Goal: Find specific page/section: Find specific page/section

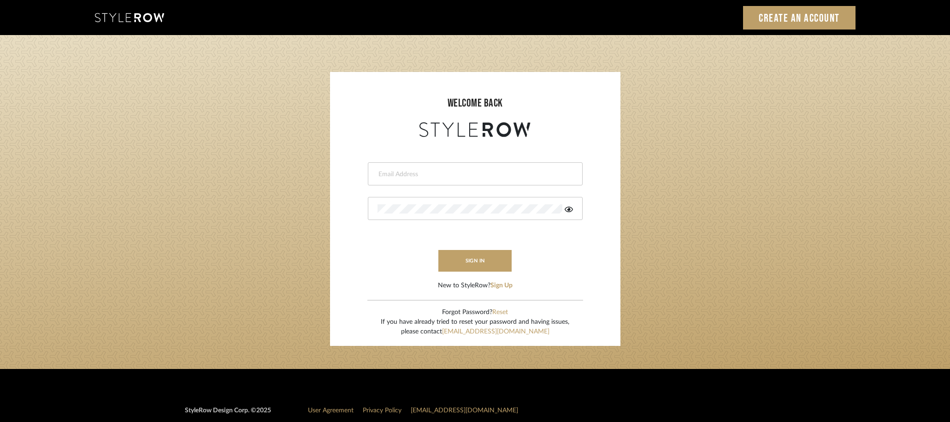
type input "lydia@clothandkind.com"
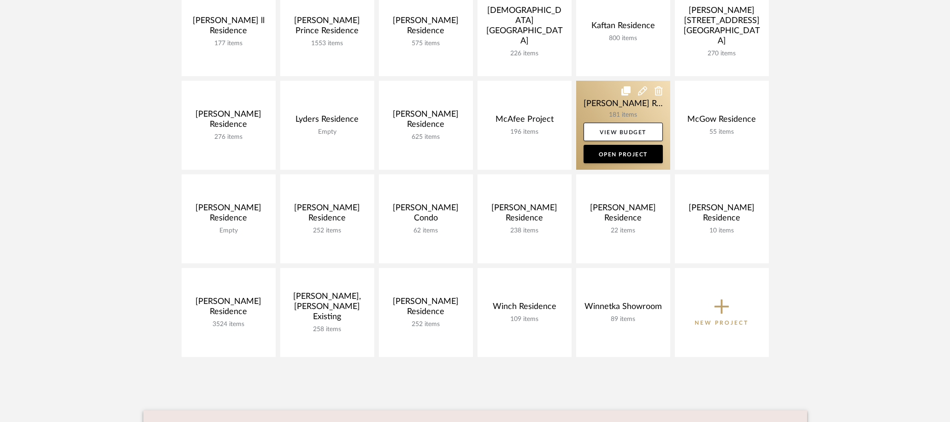
scroll to position [375, 0]
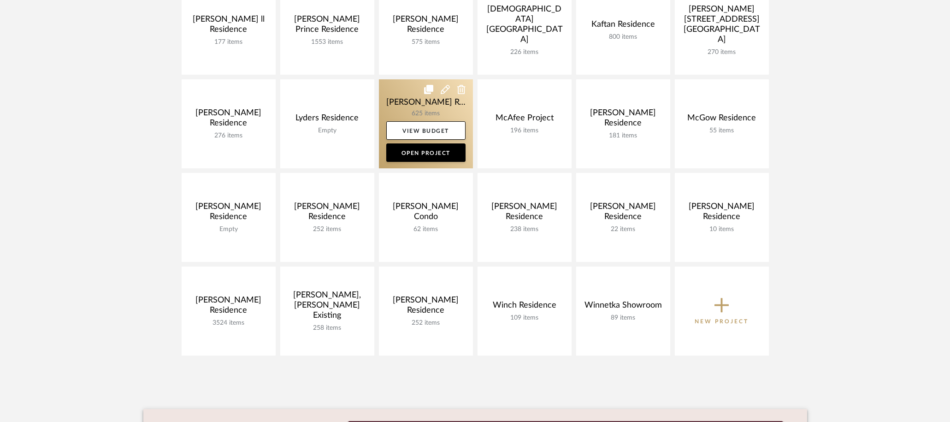
click at [405, 100] on link at bounding box center [426, 123] width 94 height 89
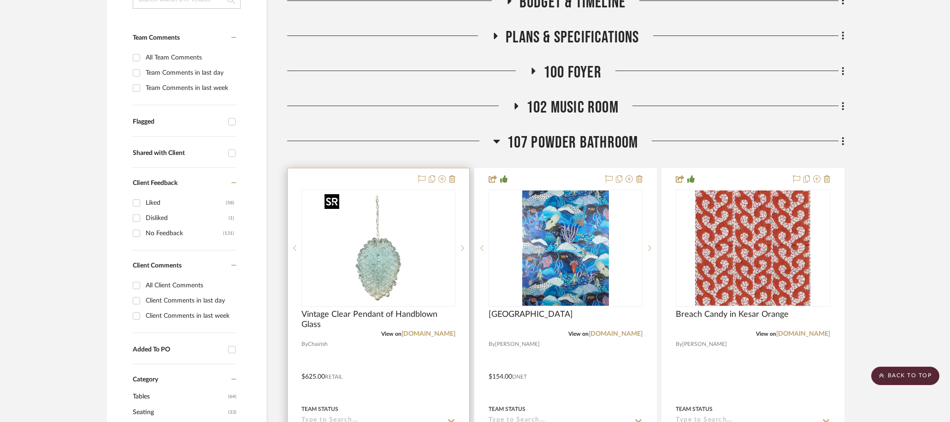
scroll to position [262, 0]
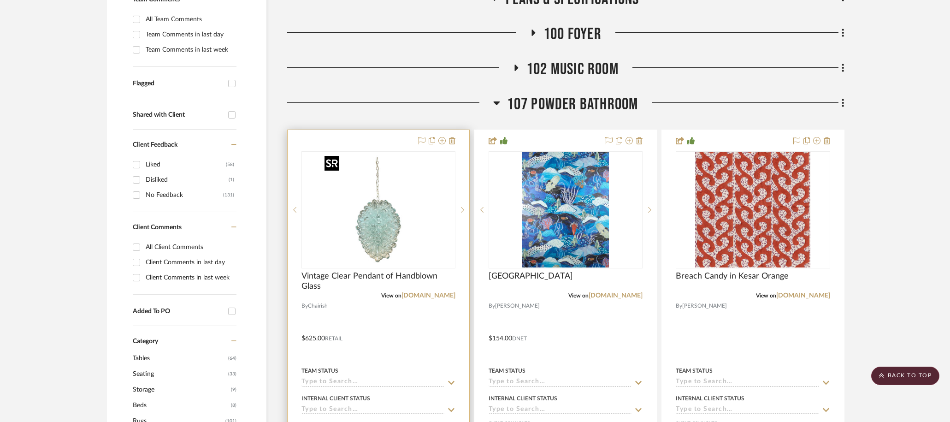
click at [408, 185] on img "0" at bounding box center [378, 209] width 115 height 115
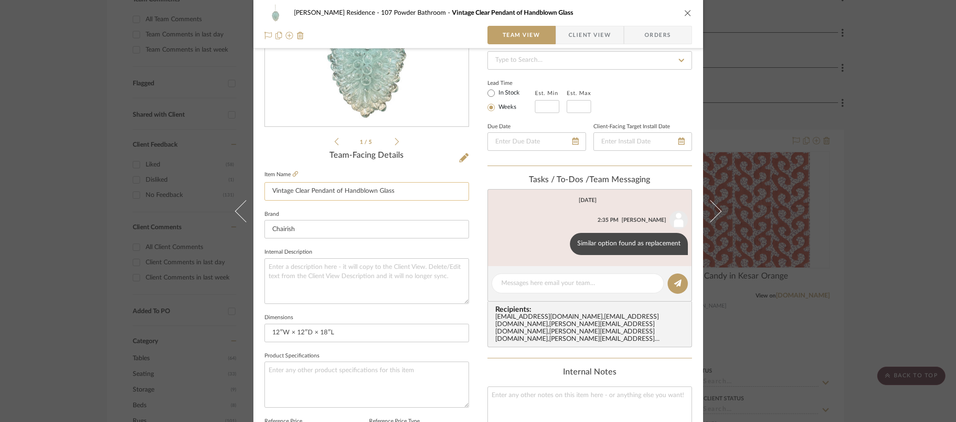
scroll to position [136, 0]
click at [294, 175] on icon at bounding box center [296, 175] width 6 height 6
click at [788, 222] on div "[PERSON_NAME] Residence 107 Powder Bathroom Vintage Clear Pendant of Handblown …" at bounding box center [478, 211] width 956 height 422
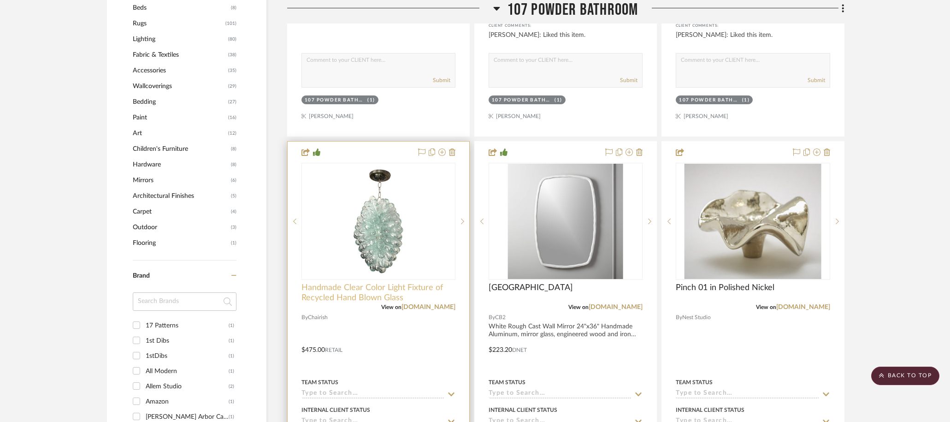
scroll to position [735, 0]
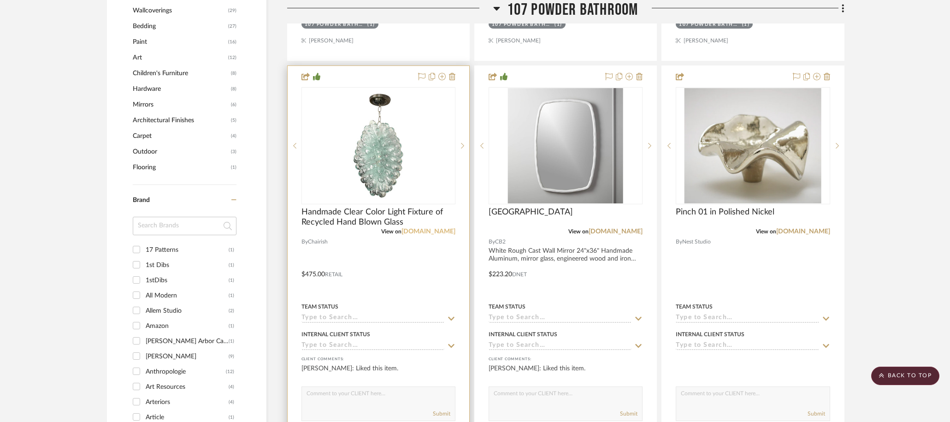
click at [432, 233] on link "[DOMAIN_NAME]" at bounding box center [428, 231] width 54 height 6
